Goal: Communication & Community: Connect with others

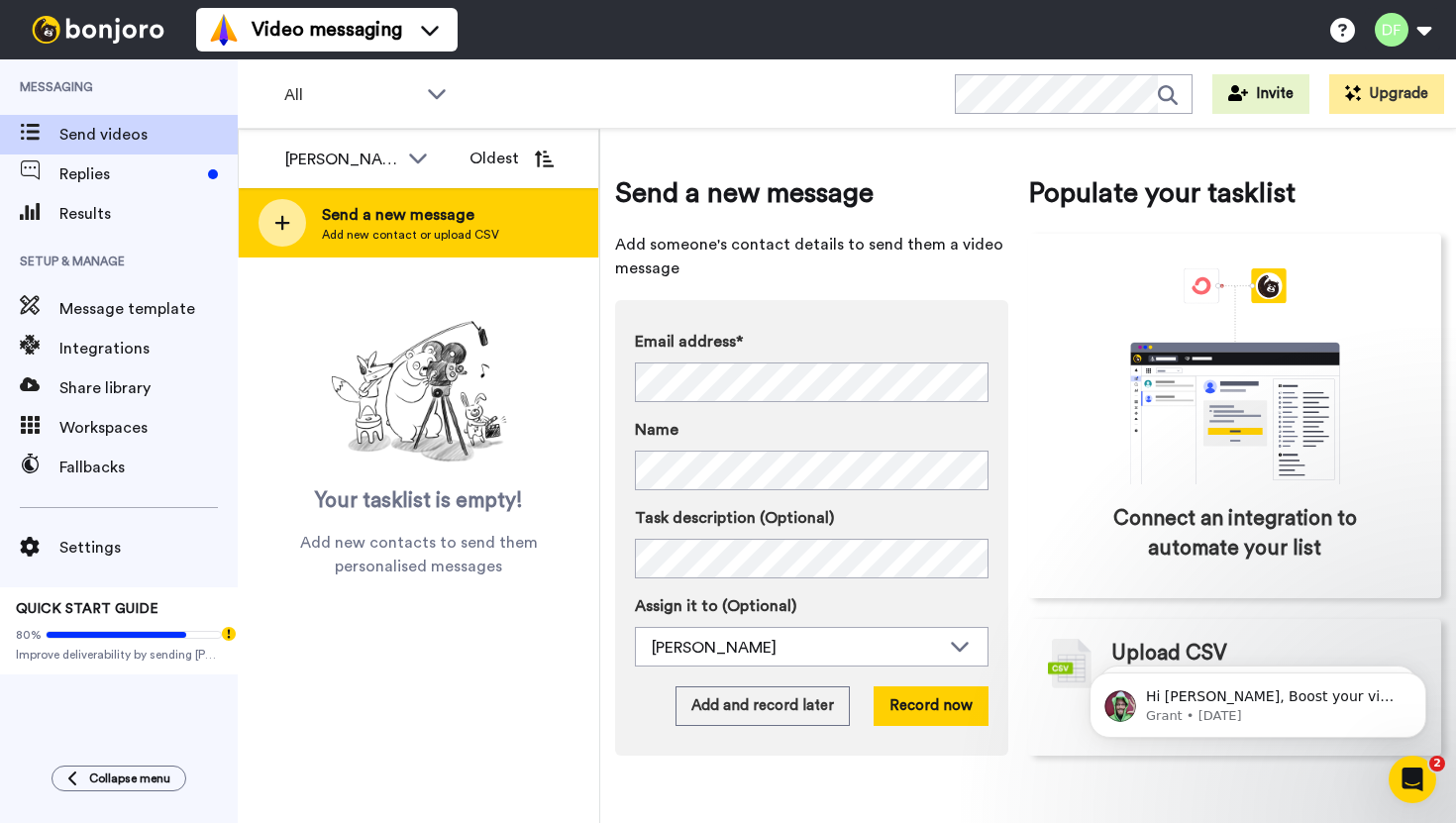
click at [406, 218] on span "Send a new message" at bounding box center [411, 215] width 177 height 24
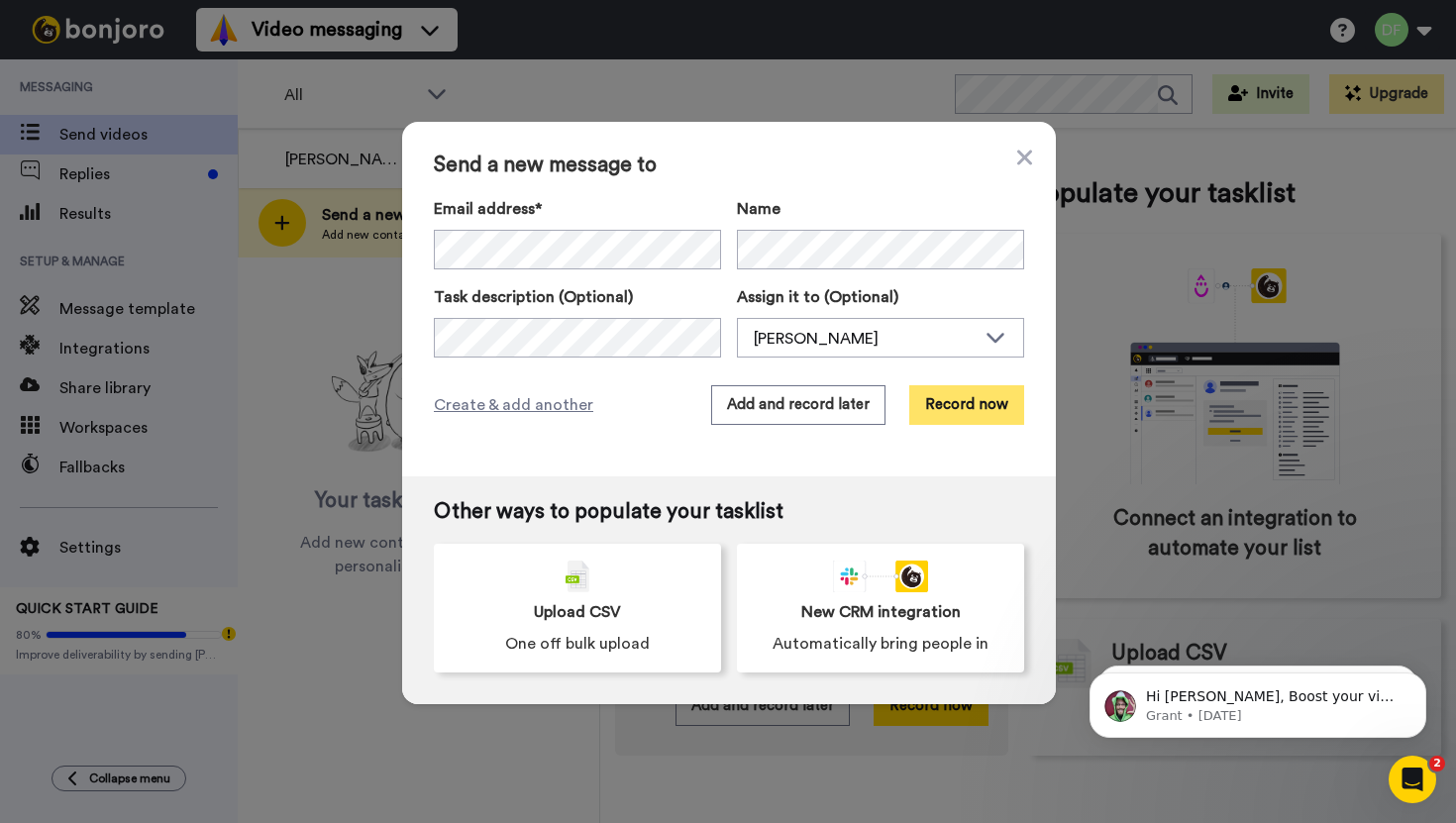
click at [955, 399] on button "Record now" at bounding box center [967, 406] width 115 height 40
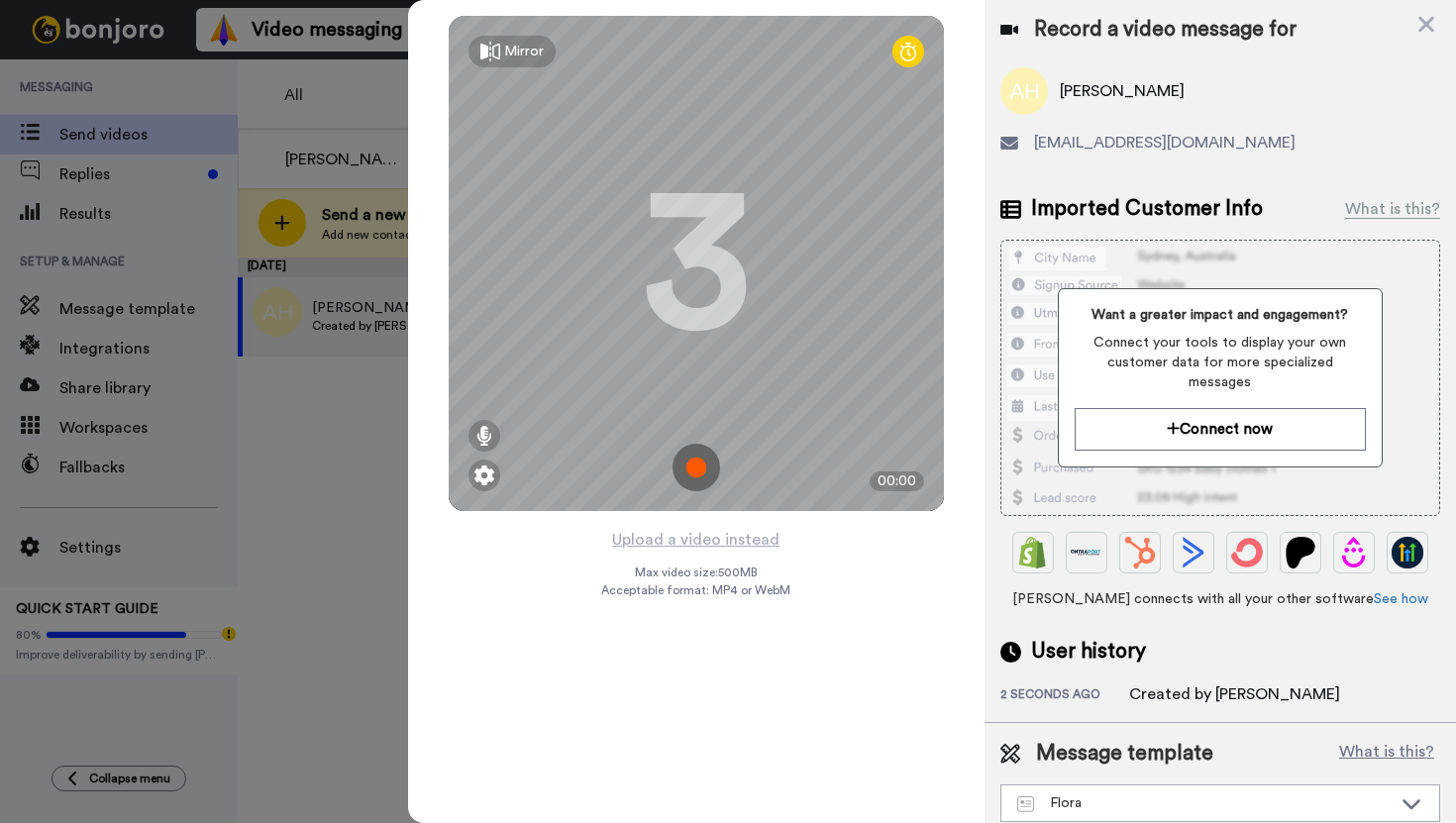
click at [515, 59] on div "Mirror" at bounding box center [524, 52] width 40 height 20
click at [502, 58] on div "Mirrored" at bounding box center [520, 52] width 103 height 32
click at [694, 471] on img at bounding box center [696, 467] width 48 height 48
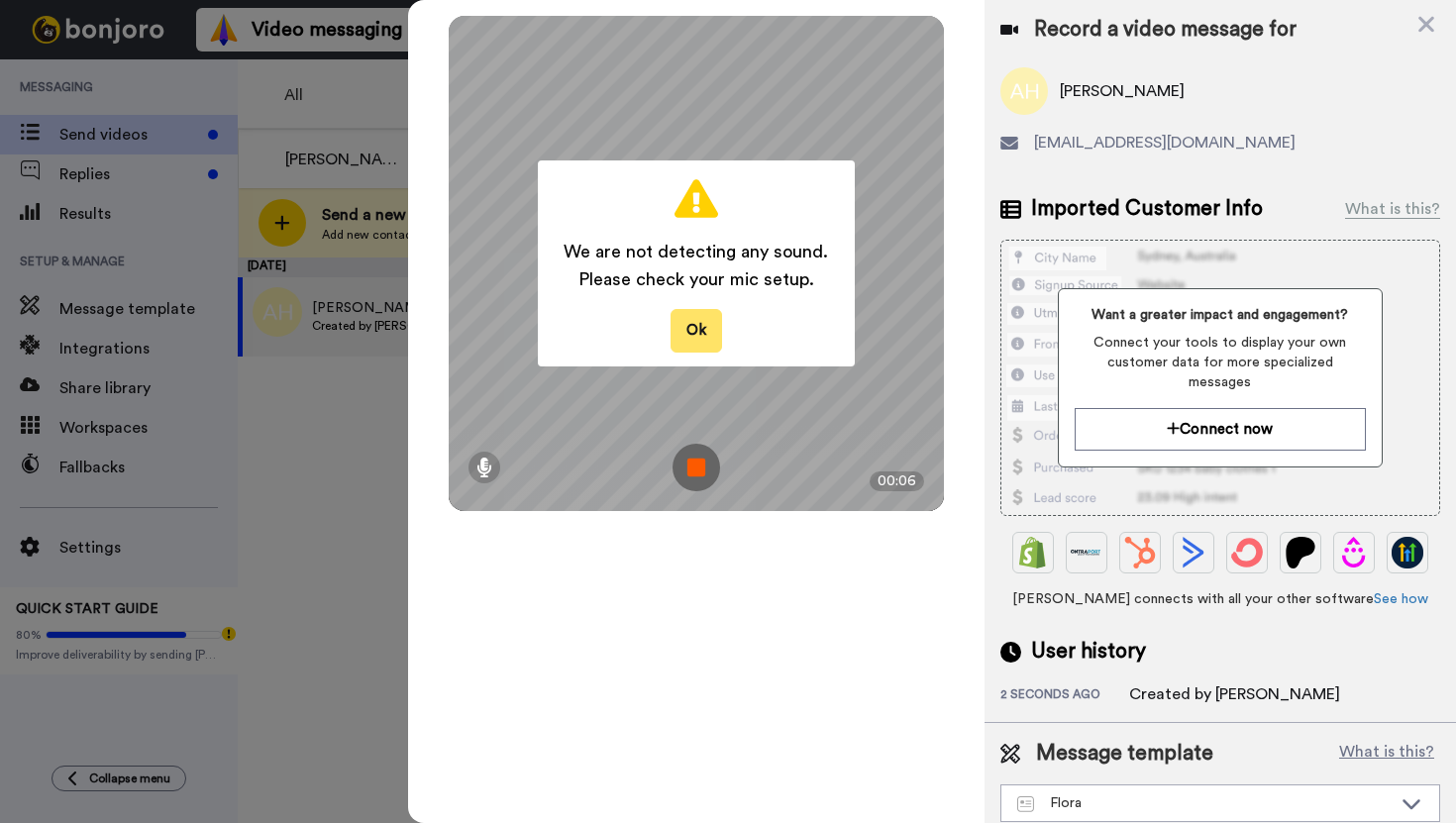
click at [702, 326] on button "Ok" at bounding box center [696, 330] width 52 height 43
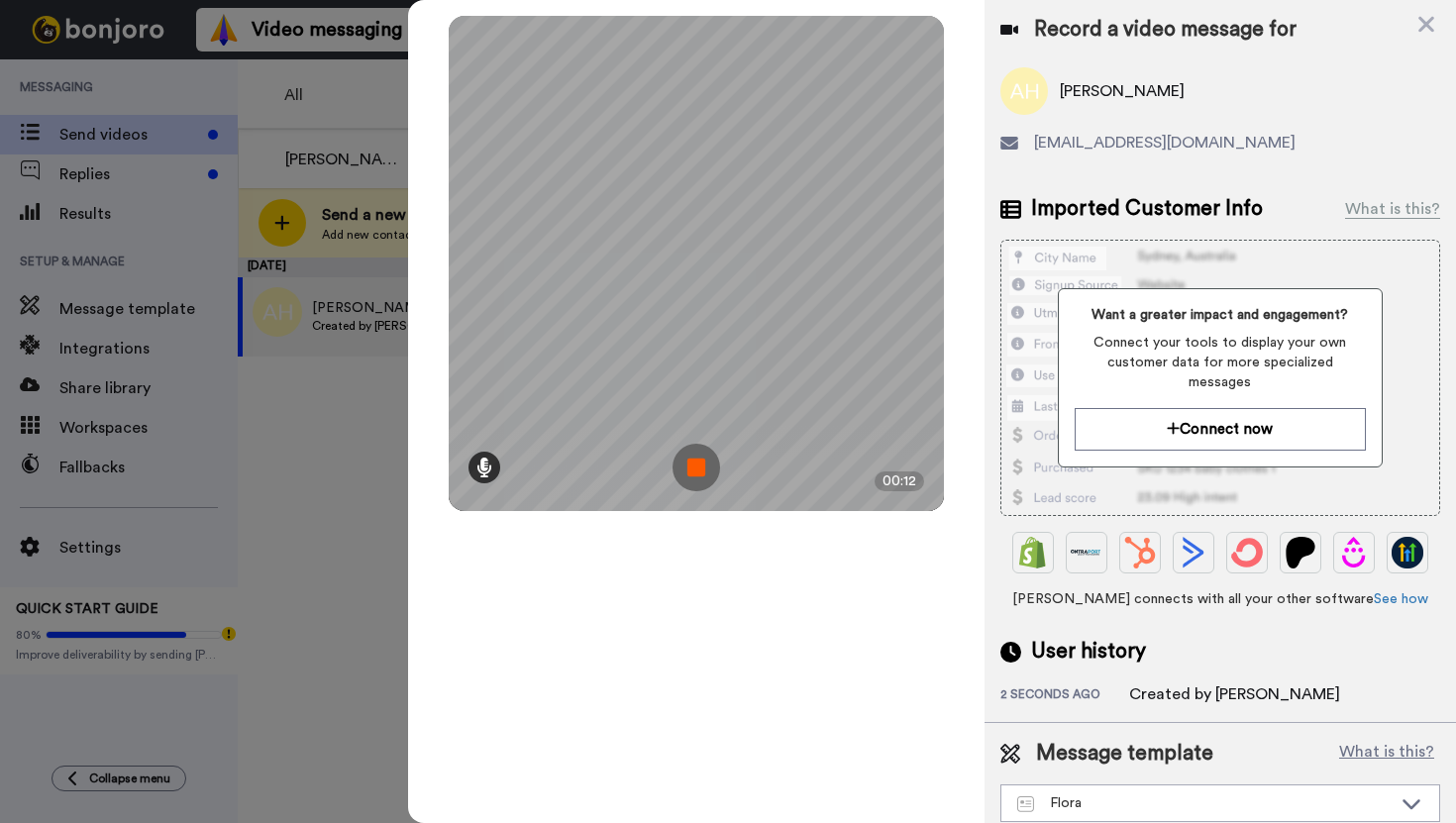
click at [474, 470] on div at bounding box center [484, 467] width 32 height 32
click at [481, 395] on icon at bounding box center [484, 394] width 14 height 16
click at [483, 425] on div at bounding box center [484, 394] width 20 height 101
click at [479, 461] on icon at bounding box center [484, 467] width 16 height 20
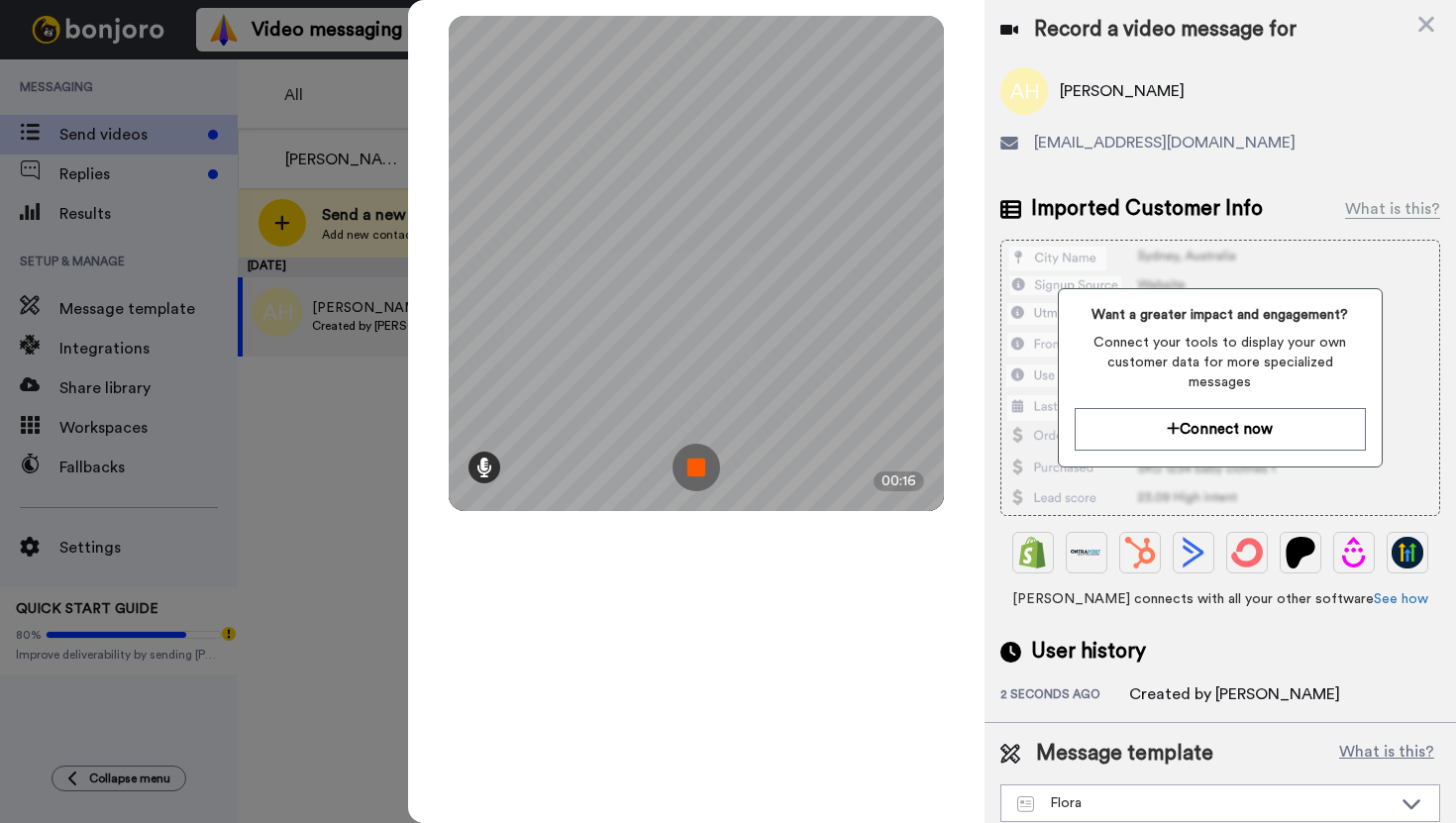
click at [479, 461] on icon at bounding box center [484, 467] width 16 height 20
click at [702, 469] on img at bounding box center [696, 467] width 48 height 48
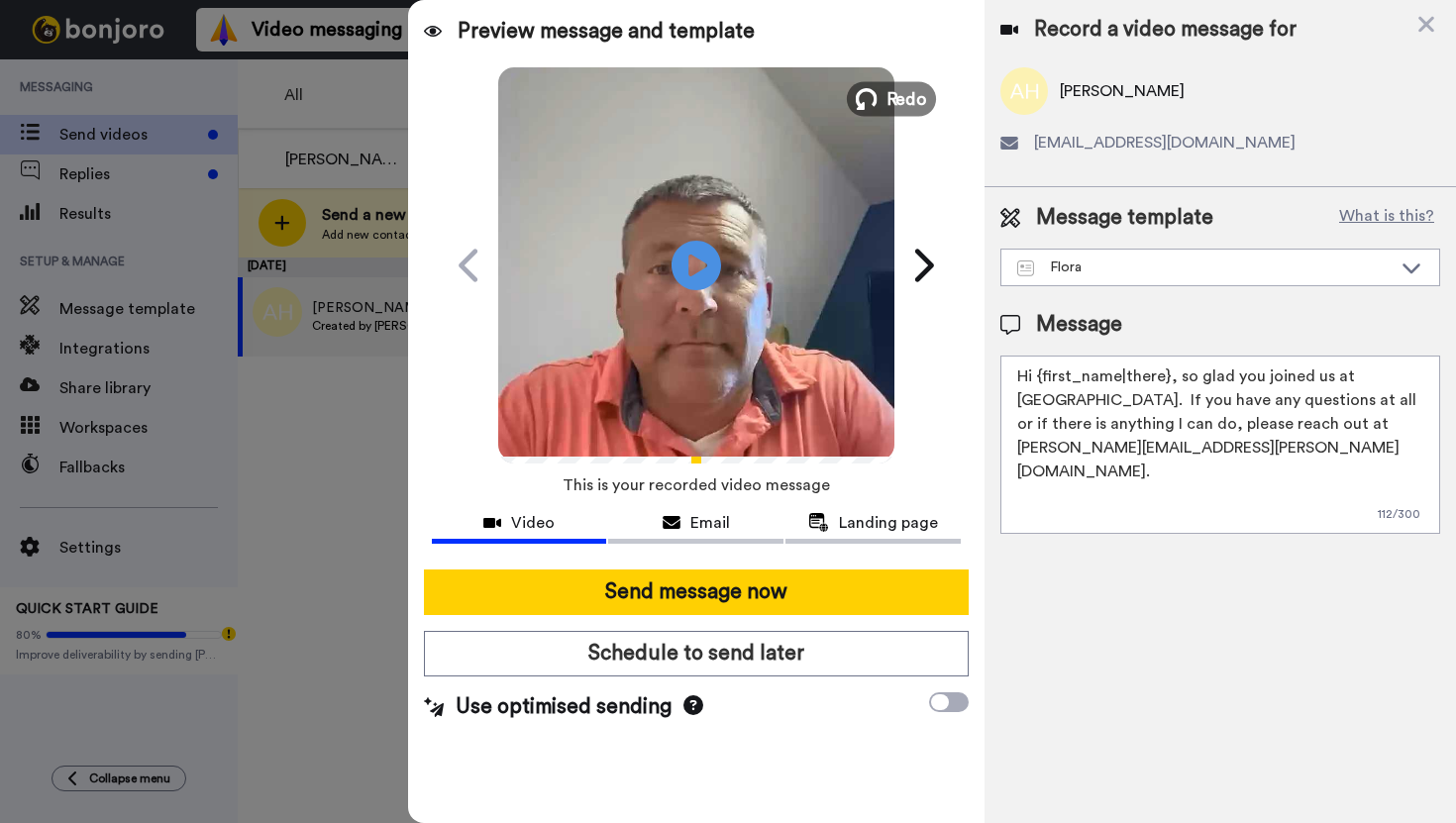
click at [903, 102] on span "Redo" at bounding box center [907, 98] width 42 height 26
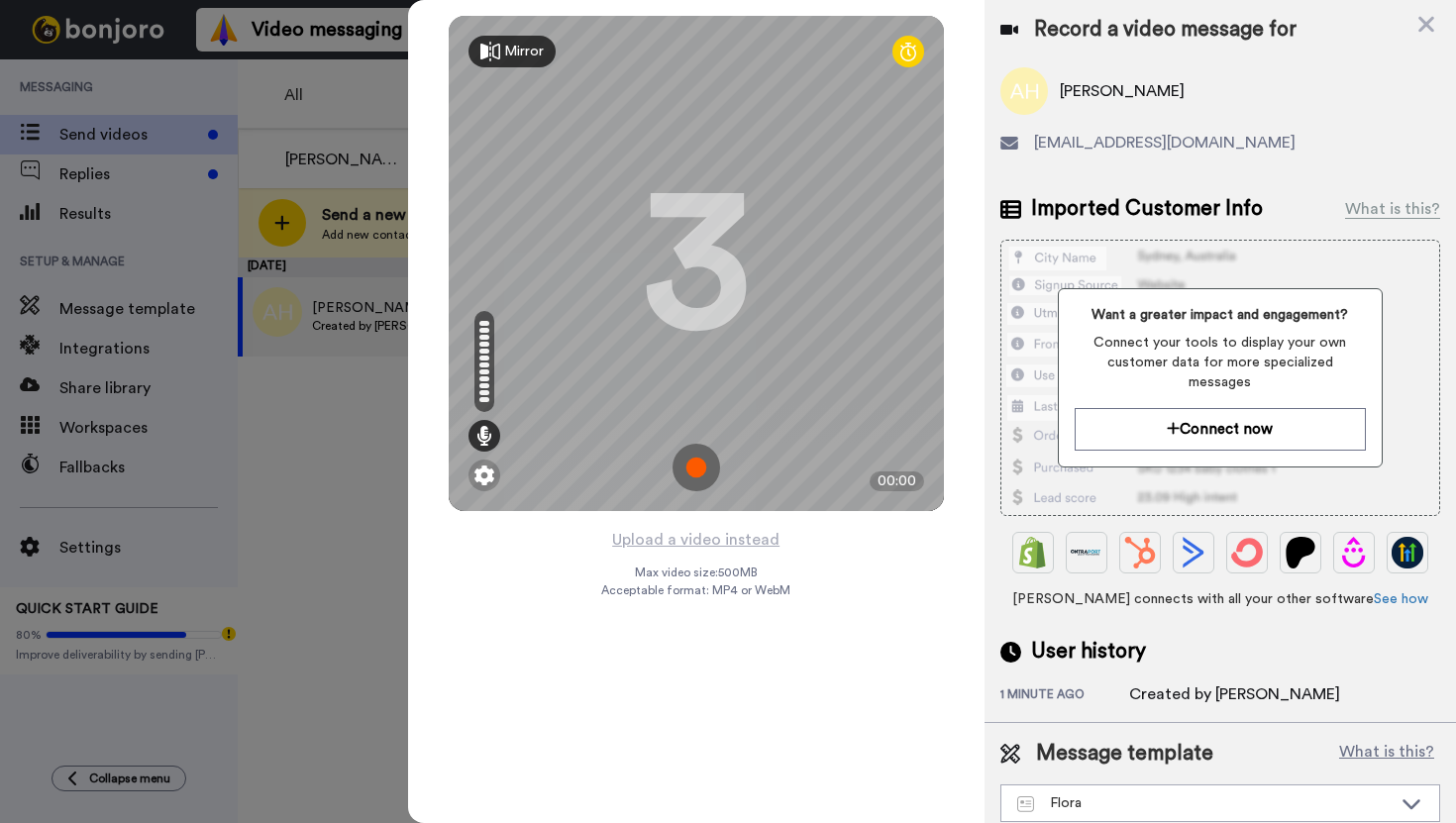
click at [698, 457] on img at bounding box center [696, 467] width 48 height 48
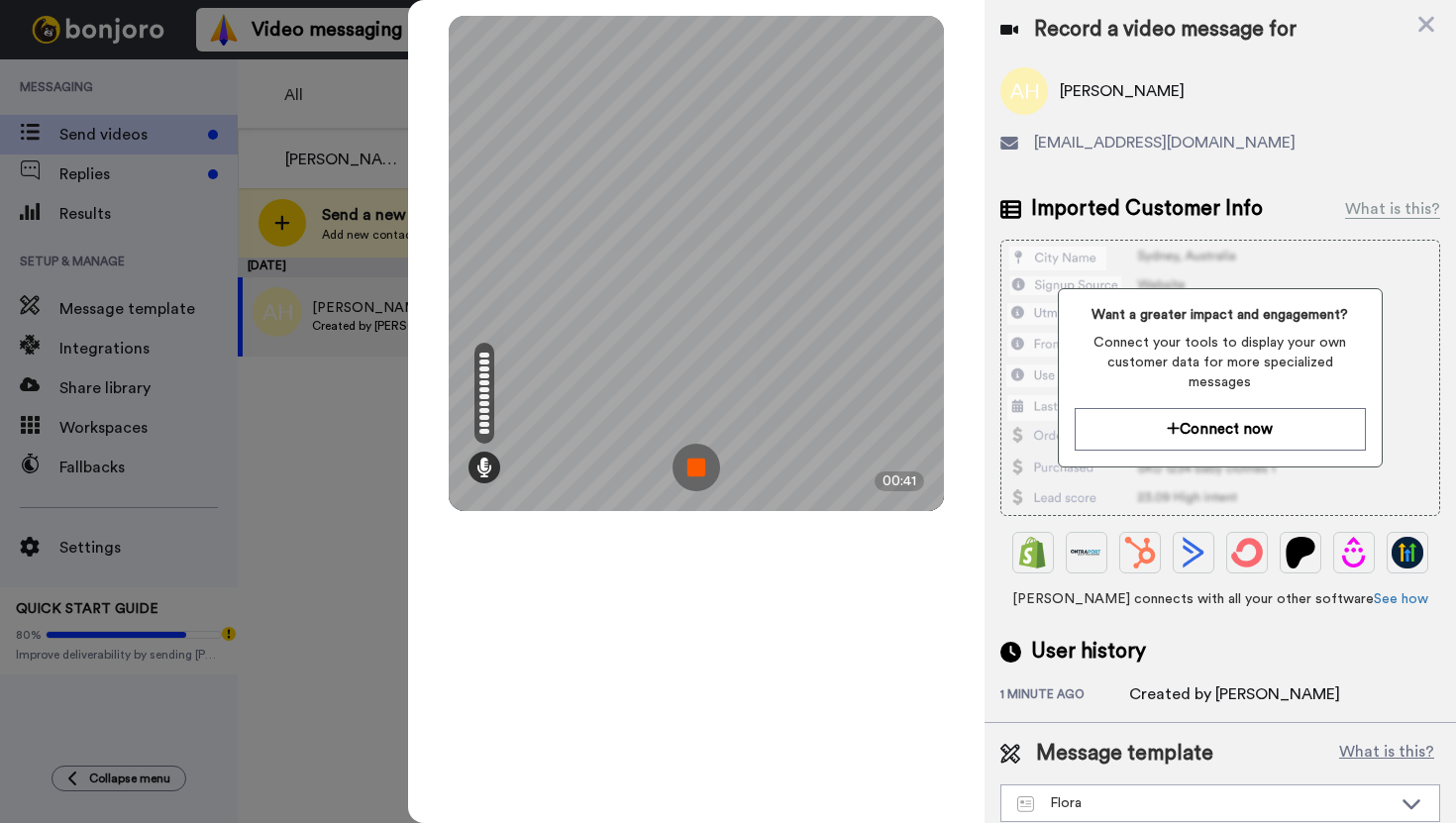
click at [702, 462] on img at bounding box center [696, 467] width 48 height 48
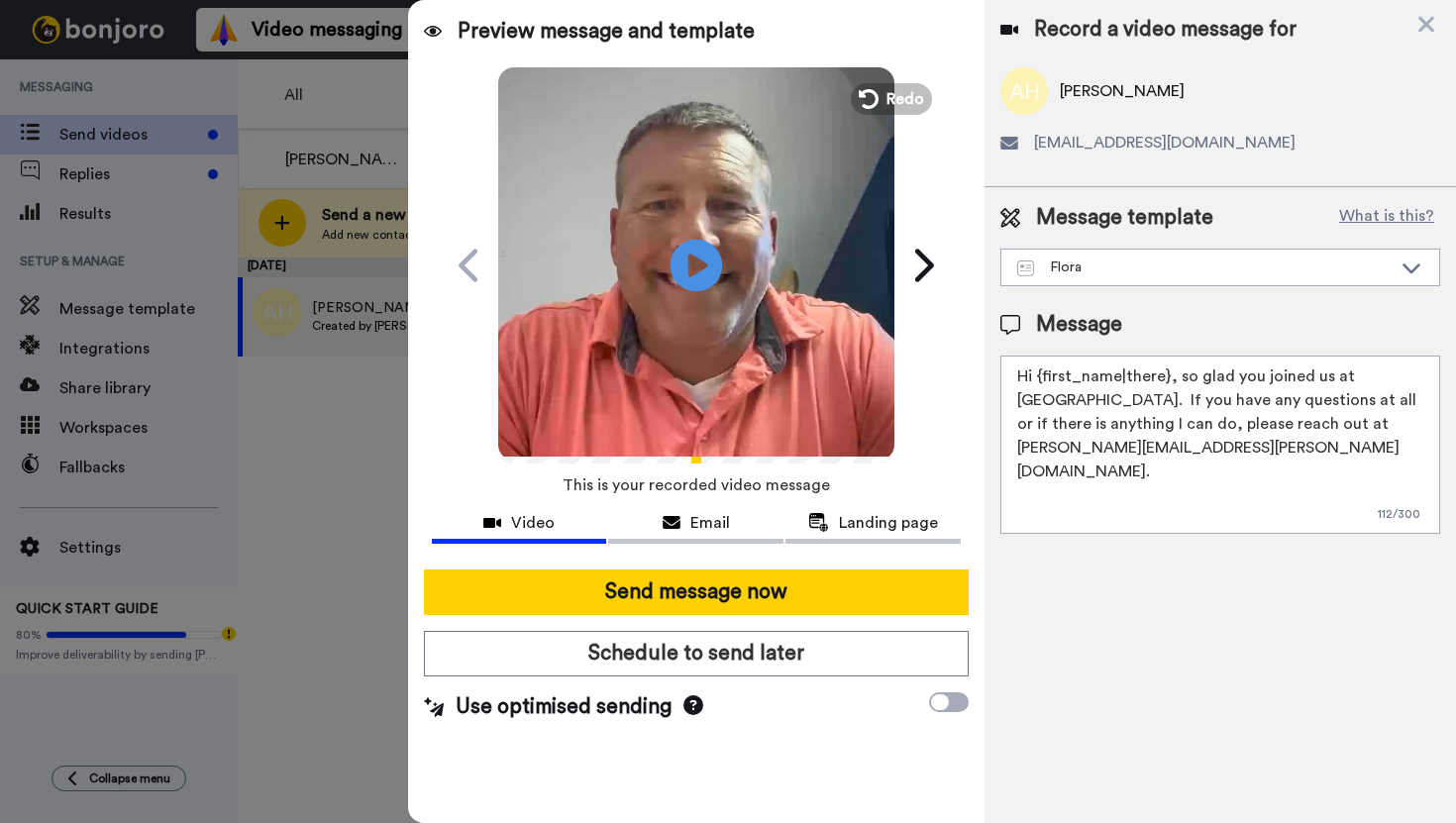
click at [699, 264] on icon "Play/Pause" at bounding box center [695, 264] width 53 height 94
click at [1165, 380] on textarea "Hi {first_name|there}, so glad you joined us at Northview Flora. If you have an…" at bounding box center [1220, 444] width 440 height 178
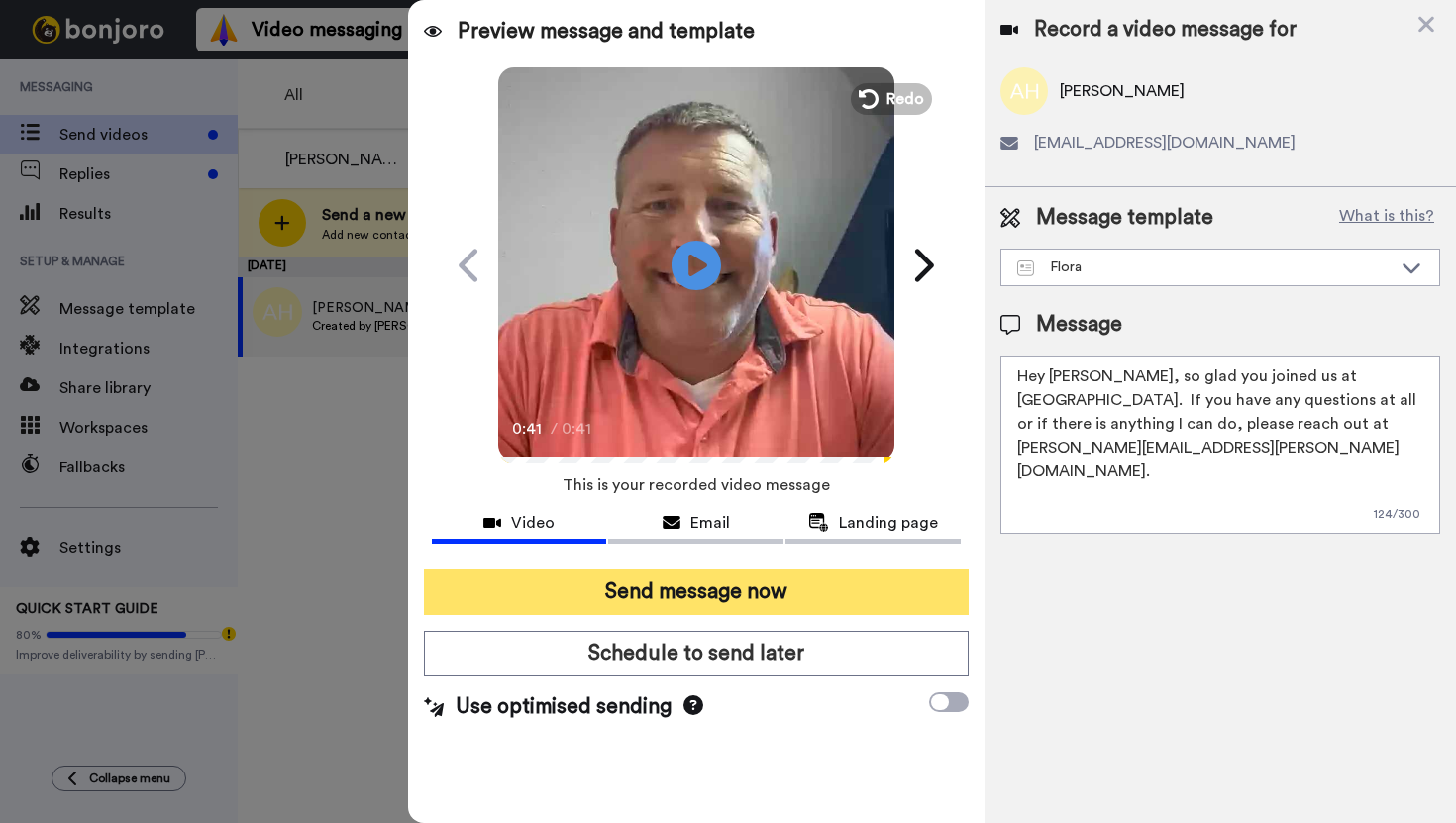
type textarea "Hey Avery, so glad you joined us at Northview Flora. If you have any questions …"
click at [785, 587] on button "Send message now" at bounding box center [696, 592] width 545 height 46
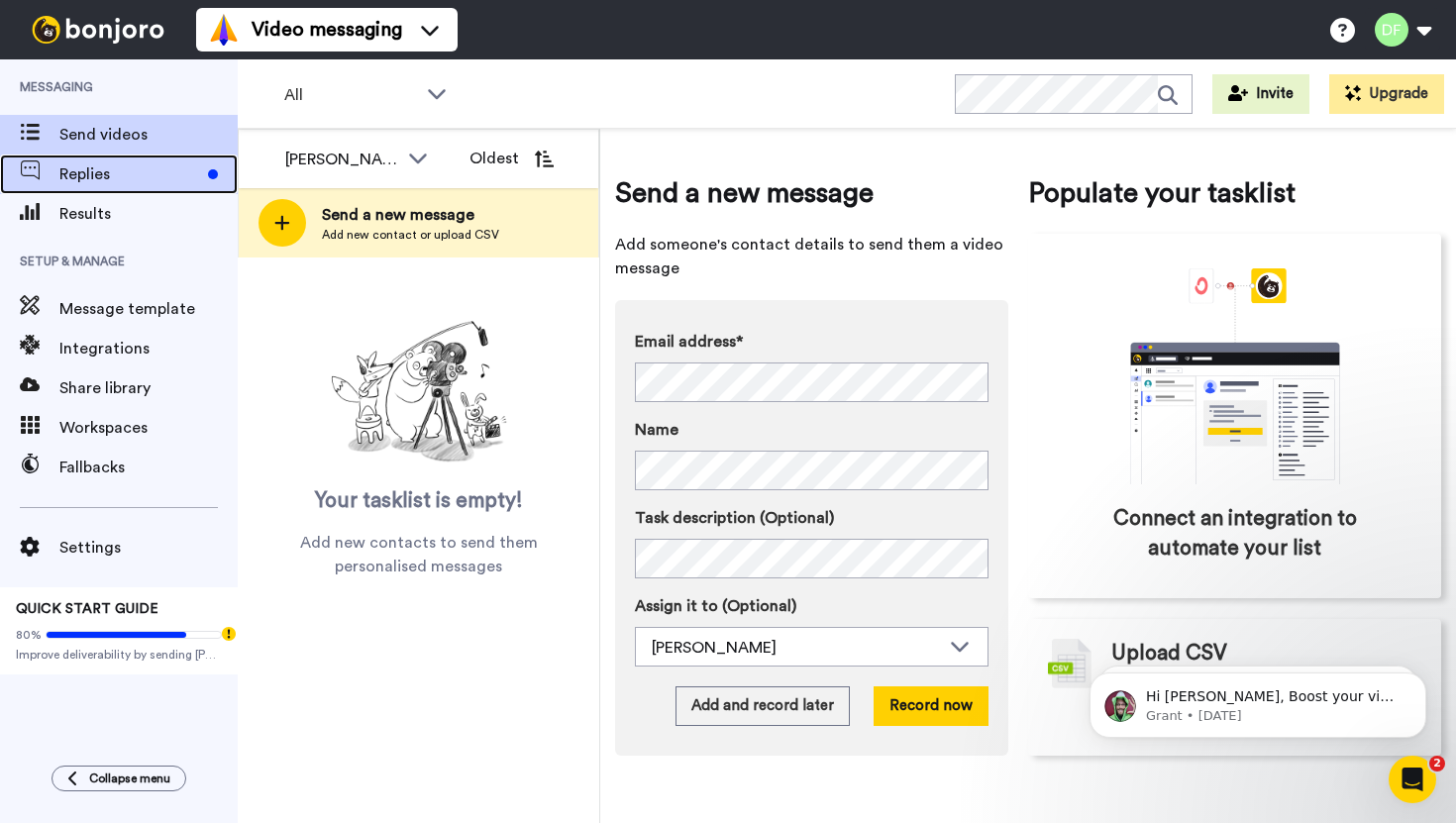
click at [75, 169] on span "Replies" at bounding box center [129, 174] width 140 height 24
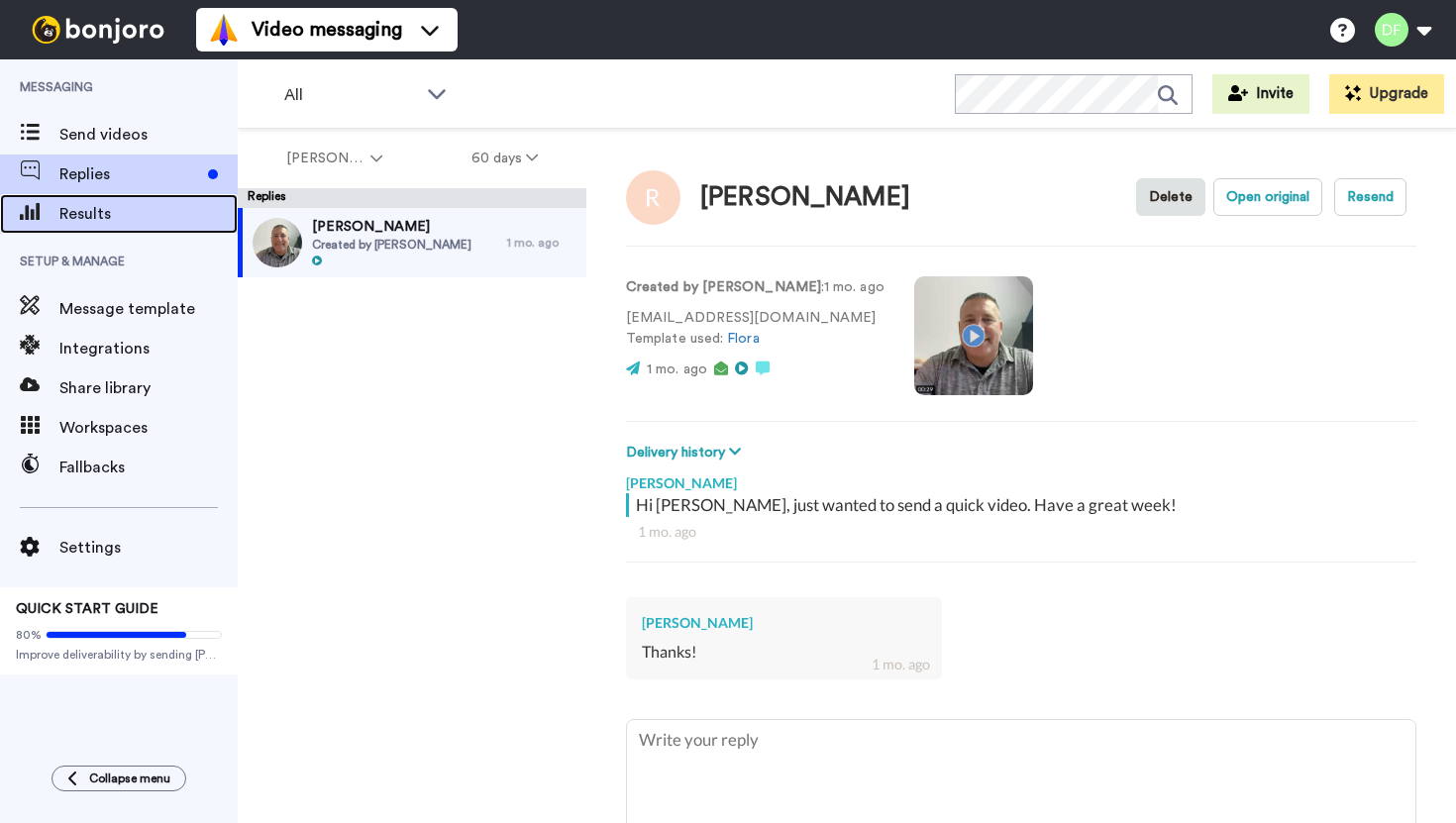
click at [78, 209] on span "Results" at bounding box center [148, 214] width 178 height 24
